Goal: Task Accomplishment & Management: Complete application form

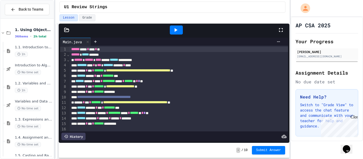
click at [181, 31] on div at bounding box center [176, 30] width 13 height 9
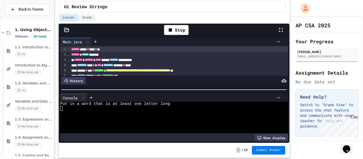
click at [102, 113] on div at bounding box center [171, 113] width 223 height 5
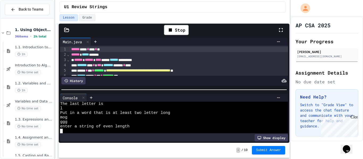
scroll to position [9, 0]
click at [94, 133] on div at bounding box center [171, 131] width 223 height 5
click at [64, 130] on div at bounding box center [171, 131] width 223 height 5
click at [61, 132] on textarea "Terminal input" at bounding box center [61, 131] width 2 height 5
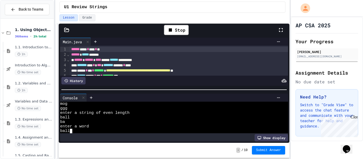
scroll to position [32, 0]
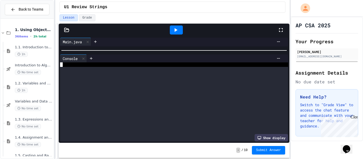
click at [158, 45] on div "**********" at bounding box center [174, 89] width 231 height 107
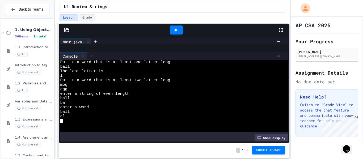
scroll to position [0, 0]
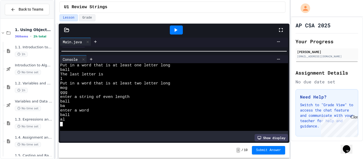
click at [147, 52] on div at bounding box center [174, 51] width 231 height 5
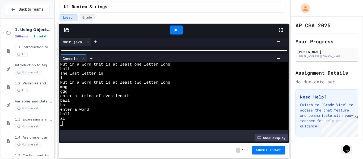
click at [147, 53] on div at bounding box center [174, 50] width 231 height 5
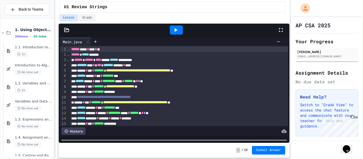
click at [162, 159] on html "**********" at bounding box center [181, 79] width 363 height 159
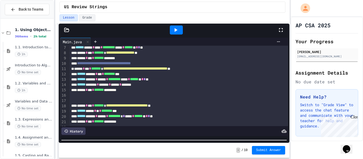
scroll to position [37, 0]
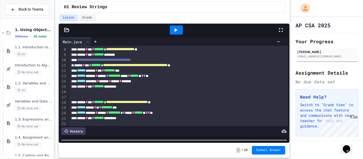
click at [177, 30] on icon at bounding box center [176, 30] width 6 height 6
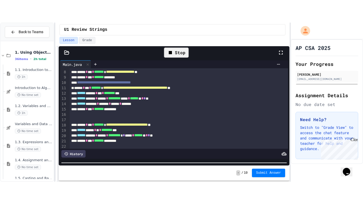
scroll to position [5, 0]
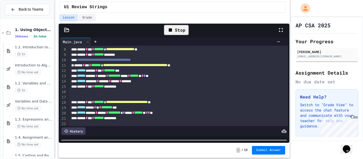
click at [281, 29] on icon at bounding box center [281, 30] width 6 height 6
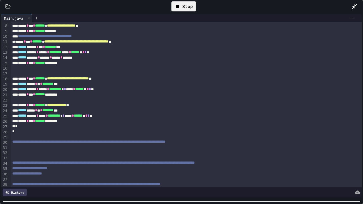
click at [179, 5] on icon at bounding box center [177, 6] width 3 height 3
click at [179, 5] on div at bounding box center [183, 6] width 13 height 9
click at [131, 78] on div "**********" at bounding box center [187, 78] width 352 height 5
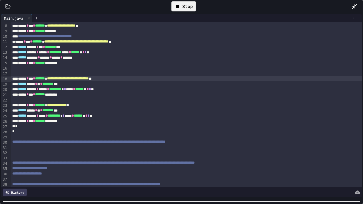
click at [179, 9] on icon at bounding box center [178, 6] width 6 height 6
click at [179, 9] on div at bounding box center [183, 6] width 13 height 9
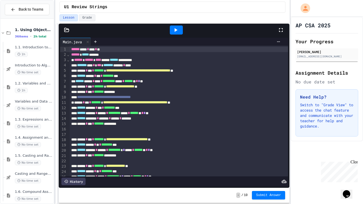
click at [177, 33] on icon at bounding box center [176, 30] width 6 height 6
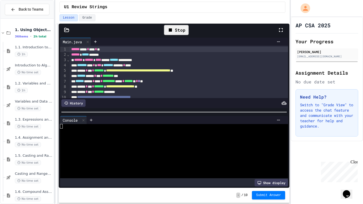
click at [279, 30] on icon at bounding box center [281, 30] width 6 height 6
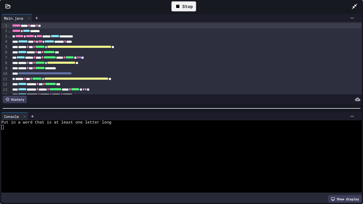
click at [153, 125] on div "Put in a word that is at least one letter long" at bounding box center [179, 123] width 357 height 5
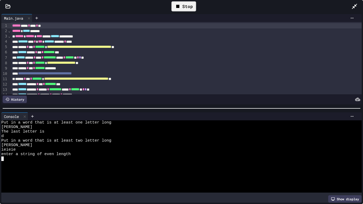
click at [160, 204] on div "**********" at bounding box center [181, 109] width 363 height 192
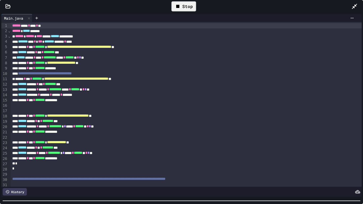
click at [180, 15] on div at bounding box center [194, 18] width 324 height 8
click at [175, 5] on icon at bounding box center [178, 6] width 6 height 6
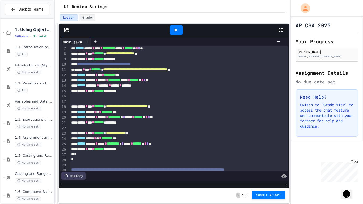
scroll to position [31, 0]
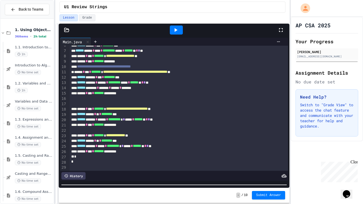
click at [146, 152] on div "****** * *** * ******* *********" at bounding box center [179, 151] width 219 height 5
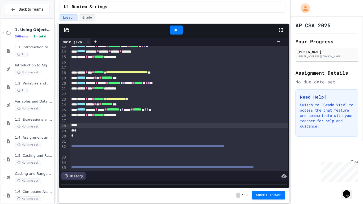
scroll to position [66, 0]
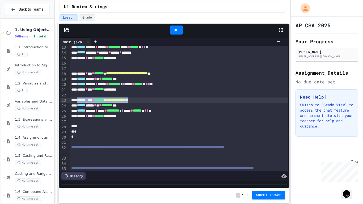
drag, startPoint x: 79, startPoint y: 100, endPoint x: 157, endPoint y: 102, distance: 77.4
click at [157, 102] on div "**********" at bounding box center [179, 100] width 219 height 5
copy div "**********"
click at [133, 137] on div "*" at bounding box center [179, 136] width 219 height 5
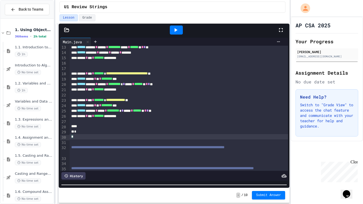
click at [118, 121] on div "To enrich screen reader interactions, please activate Accessibility in Grammarl…" at bounding box center [179, 121] width 219 height 5
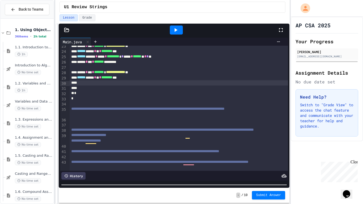
scroll to position [119, 0]
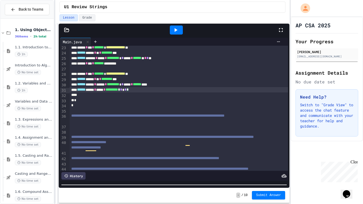
click at [156, 91] on div "****** ***** * ***** * ********* * * * * *" at bounding box center [179, 89] width 219 height 5
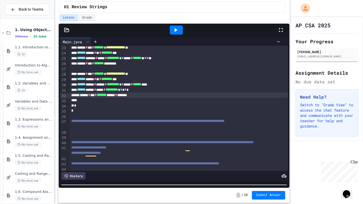
click at [174, 30] on icon at bounding box center [176, 30] width 6 height 6
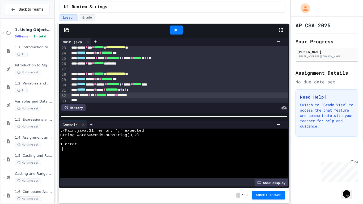
scroll to position [0, 0]
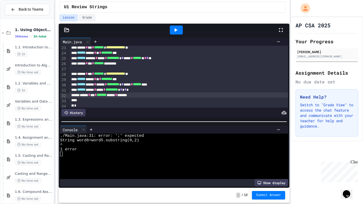
click at [165, 121] on div at bounding box center [174, 121] width 231 height 5
click at [156, 90] on div "****** ***** * ***** * ********* * * * * *" at bounding box center [179, 89] width 219 height 5
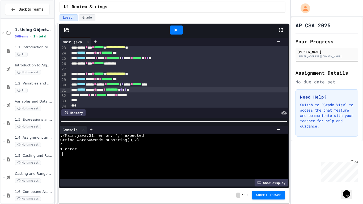
click at [176, 33] on icon at bounding box center [176, 30] width 6 height 6
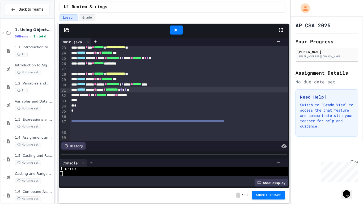
click at [132, 158] on div at bounding box center [174, 154] width 231 height 5
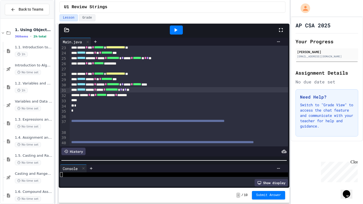
scroll to position [18, 0]
click at [96, 86] on span "*" at bounding box center [95, 84] width 2 height 4
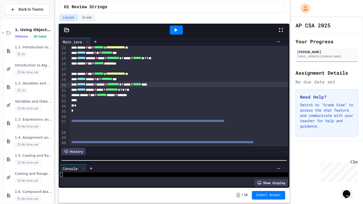
click at [96, 92] on span "*" at bounding box center [95, 90] width 2 height 4
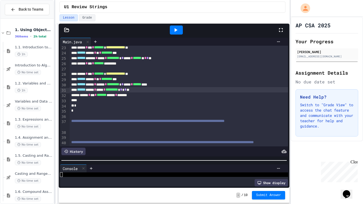
click at [106, 90] on span "*" at bounding box center [105, 90] width 2 height 4
click at [174, 27] on icon at bounding box center [176, 30] width 6 height 6
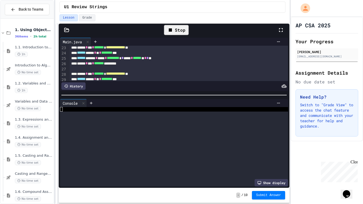
click at [188, 93] on div at bounding box center [174, 95] width 231 height 5
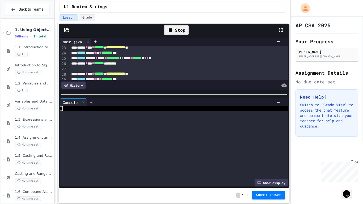
scroll to position [0, 0]
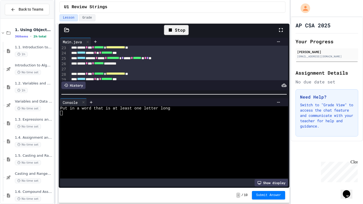
click at [95, 125] on div at bounding box center [171, 127] width 223 height 5
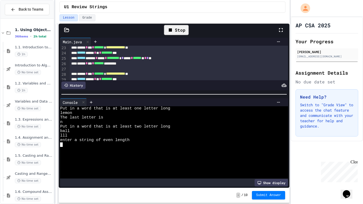
click at [173, 30] on icon at bounding box center [170, 30] width 6 height 6
click at [173, 30] on icon at bounding box center [176, 30] width 6 height 6
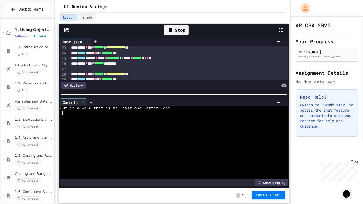
click at [88, 116] on div at bounding box center [171, 117] width 223 height 5
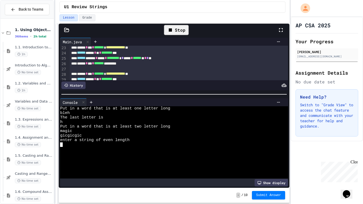
click at [76, 152] on div at bounding box center [171, 154] width 223 height 5
click at [69, 147] on div at bounding box center [171, 149] width 223 height 5
click at [64, 145] on div at bounding box center [171, 145] width 223 height 5
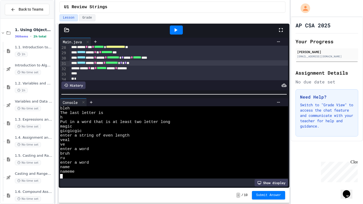
scroll to position [145, 0]
click at [171, 65] on div "****** ***** * ***** * ********* * * * * **" at bounding box center [179, 63] width 219 height 5
click at [117, 70] on span "*" at bounding box center [116, 69] width 2 height 4
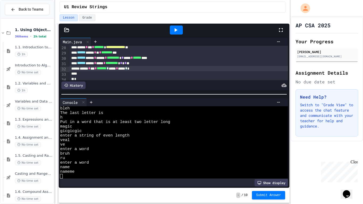
click at [173, 32] on icon at bounding box center [176, 30] width 6 height 6
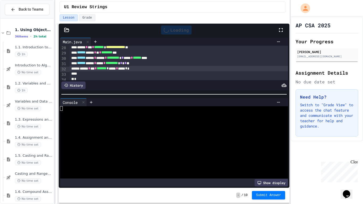
scroll to position [0, 0]
click at [68, 115] on div at bounding box center [171, 113] width 223 height 5
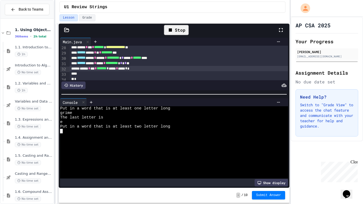
click at [85, 138] on div at bounding box center [171, 140] width 223 height 5
click at [62, 132] on textarea "Terminal input" at bounding box center [61, 131] width 2 height 5
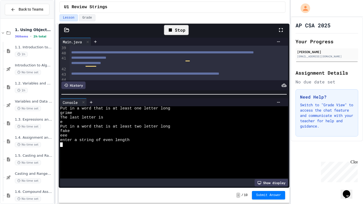
scroll to position [210, 0]
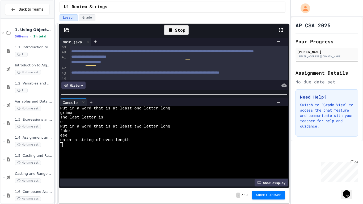
click at [165, 32] on div "Stop" at bounding box center [176, 30] width 25 height 10
click at [178, 28] on icon at bounding box center [176, 30] width 6 height 6
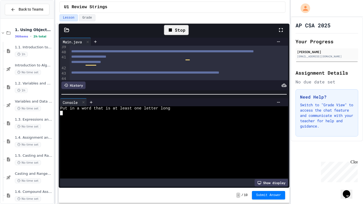
click at [90, 121] on div at bounding box center [171, 122] width 223 height 5
click at [85, 118] on div at bounding box center [171, 117] width 223 height 5
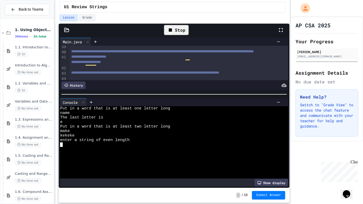
click at [173, 24] on div "Stop" at bounding box center [177, 29] width 30 height 15
click at [179, 34] on div "Stop" at bounding box center [176, 30] width 25 height 10
click at [179, 34] on div at bounding box center [176, 30] width 13 height 9
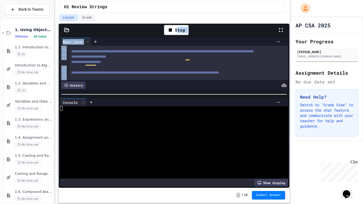
drag, startPoint x: 179, startPoint y: 34, endPoint x: 132, endPoint y: 71, distance: 59.7
click at [132, 71] on div "**********" at bounding box center [174, 106] width 231 height 164
click at [68, 111] on div at bounding box center [171, 113] width 223 height 5
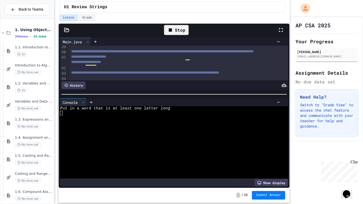
click at [176, 32] on div "Stop" at bounding box center [176, 30] width 25 height 10
click at [176, 32] on icon at bounding box center [176, 30] width 6 height 6
click at [71, 121] on div at bounding box center [171, 122] width 223 height 5
click at [69, 119] on div at bounding box center [171, 117] width 223 height 5
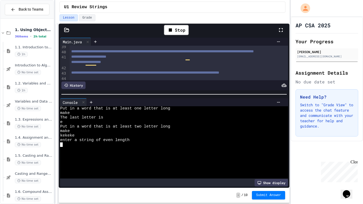
click at [84, 144] on div at bounding box center [171, 145] width 223 height 5
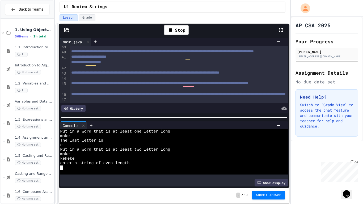
click at [155, 118] on div at bounding box center [174, 117] width 231 height 5
click at [63, 169] on div at bounding box center [171, 168] width 223 height 5
click at [62, 169] on textarea "Terminal input" at bounding box center [61, 168] width 2 height 5
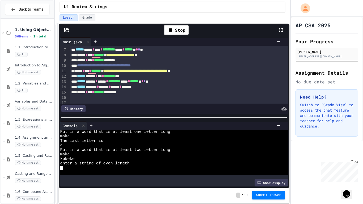
scroll to position [33, 0]
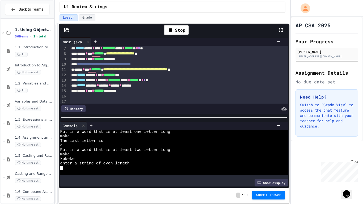
click at [72, 71] on div "**********" at bounding box center [179, 69] width 219 height 5
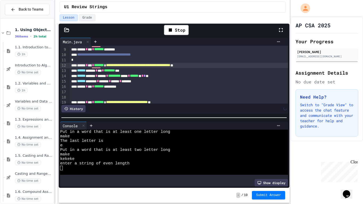
scroll to position [45, 0]
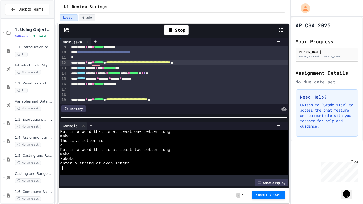
click at [175, 84] on div "****** * *** * ******* *********" at bounding box center [179, 83] width 219 height 5
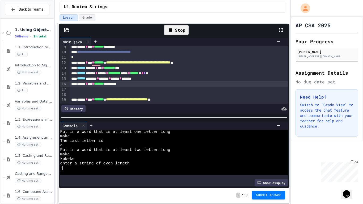
click at [182, 32] on div "Stop" at bounding box center [176, 30] width 25 height 10
click at [182, 32] on div at bounding box center [176, 30] width 13 height 9
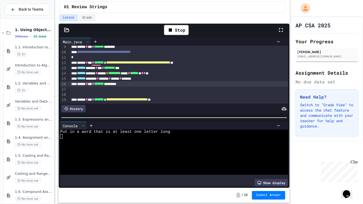
click at [123, 152] on div at bounding box center [171, 150] width 223 height 5
type textarea "*"
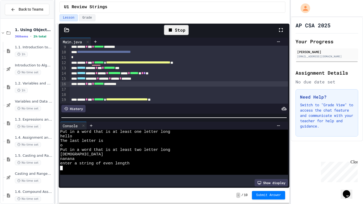
click at [177, 31] on div "Stop" at bounding box center [176, 30] width 25 height 10
click at [176, 32] on icon at bounding box center [176, 30] width 6 height 6
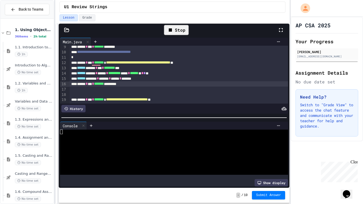
click at [113, 157] on div at bounding box center [171, 159] width 223 height 5
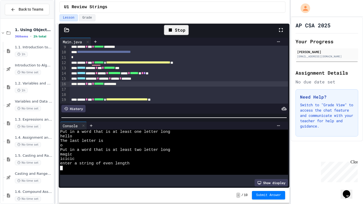
click at [60, 170] on div "**********" at bounding box center [172, 113] width 235 height 181
click at [66, 171] on div at bounding box center [171, 173] width 223 height 5
click at [63, 171] on div at bounding box center [171, 173] width 223 height 5
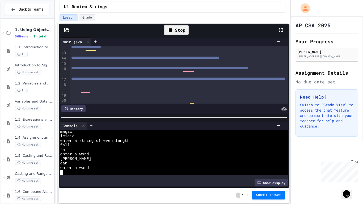
scroll to position [22, 0]
click at [75, 172] on div at bounding box center [171, 173] width 223 height 5
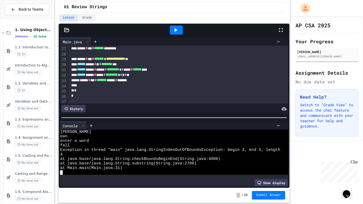
scroll to position [139, 0]
click at [133, 71] on span "*" at bounding box center [132, 70] width 2 height 4
click at [106, 75] on span "*" at bounding box center [105, 75] width 2 height 4
click at [174, 36] on div at bounding box center [176, 30] width 18 height 14
click at [180, 29] on div at bounding box center [176, 30] width 13 height 9
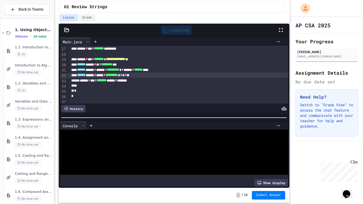
scroll to position [0, 0]
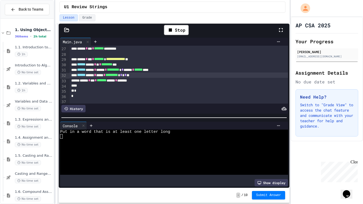
click at [89, 143] on div at bounding box center [171, 145] width 223 height 5
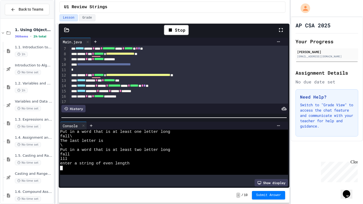
scroll to position [32, 0]
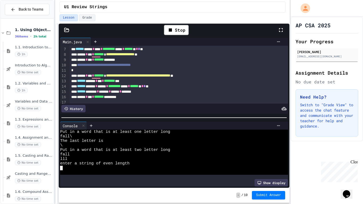
click at [130, 87] on span "*" at bounding box center [129, 86] width 2 height 4
click at [183, 27] on div "Stop" at bounding box center [176, 30] width 25 height 10
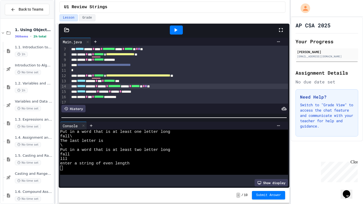
click at [177, 28] on icon at bounding box center [176, 30] width 6 height 6
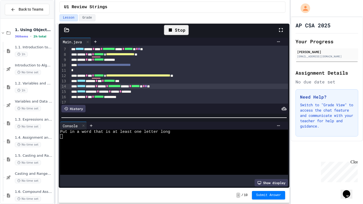
click at [104, 141] on div at bounding box center [171, 141] width 223 height 5
click at [98, 139] on div at bounding box center [171, 141] width 223 height 5
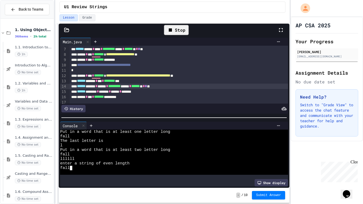
scroll to position [9, 0]
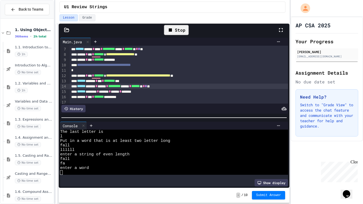
click at [88, 172] on div at bounding box center [171, 173] width 223 height 5
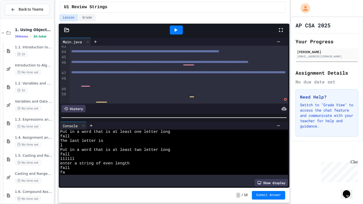
scroll to position [0, 0]
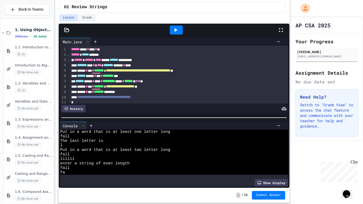
click at [174, 26] on div at bounding box center [176, 30] width 13 height 9
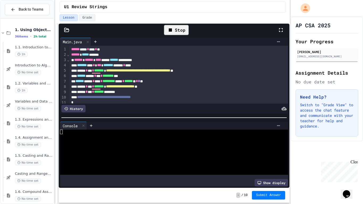
click at [180, 32] on div "Stop" at bounding box center [176, 30] width 25 height 10
click at [180, 32] on div at bounding box center [176, 30] width 13 height 9
click at [82, 144] on div at bounding box center [171, 145] width 223 height 5
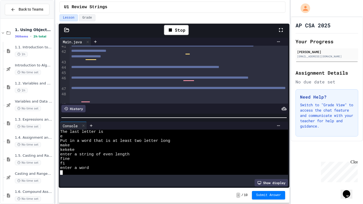
scroll to position [221, 0]
click at [74, 172] on div at bounding box center [171, 173] width 223 height 5
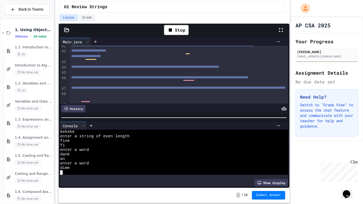
scroll to position [32, 0]
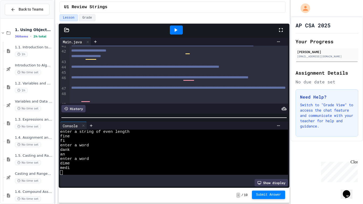
click at [263, 198] on button "Submit Answer" at bounding box center [269, 195] width 34 height 9
